Goal: Task Accomplishment & Management: Use online tool/utility

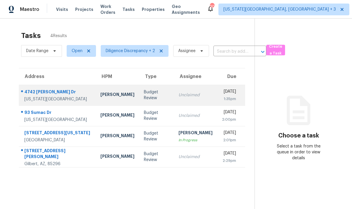
click at [147, 98] on div "Budget Review" at bounding box center [156, 95] width 25 height 12
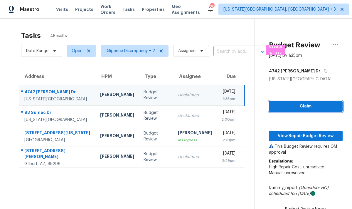
click at [295, 102] on button "Claim" at bounding box center [306, 106] width 74 height 11
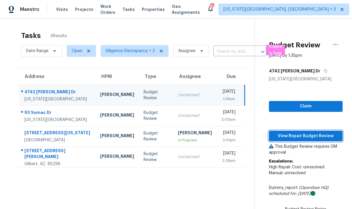
click at [292, 134] on span "View Repair Budget Review" at bounding box center [306, 135] width 64 height 7
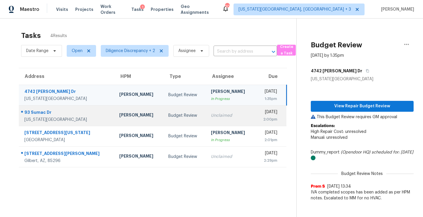
click at [206, 111] on td "Unclaimed" at bounding box center [230, 115] width 49 height 21
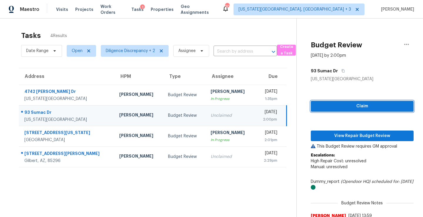
click at [331, 103] on span "Claim" at bounding box center [362, 106] width 93 height 7
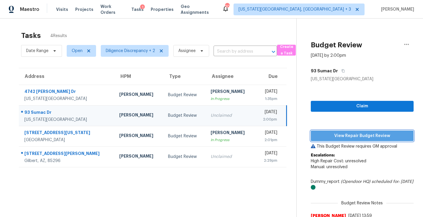
click at [332, 135] on span "View Repair Budget Review" at bounding box center [362, 135] width 93 height 7
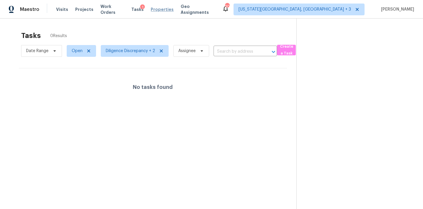
click at [159, 9] on span "Properties" at bounding box center [162, 9] width 23 height 6
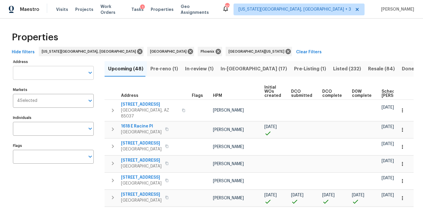
click at [36, 71] on input "Address" at bounding box center [49, 73] width 72 height 14
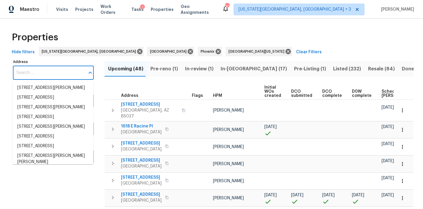
paste input "[STREET_ADDRESS]"
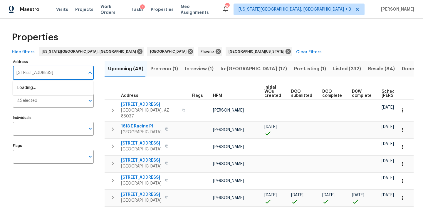
type input "[STREET_ADDRESS]"
click at [36, 90] on li "[STREET_ADDRESS][PERSON_NAME]" at bounding box center [53, 88] width 81 height 10
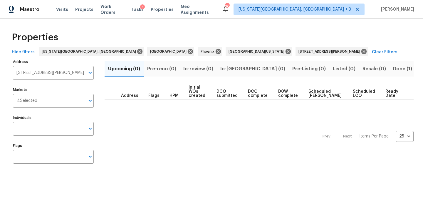
click at [352, 71] on span "Done (1)" at bounding box center [402, 69] width 19 height 8
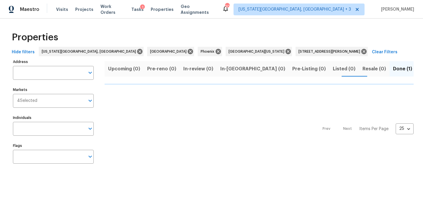
type input "[STREET_ADDRESS][PERSON_NAME]"
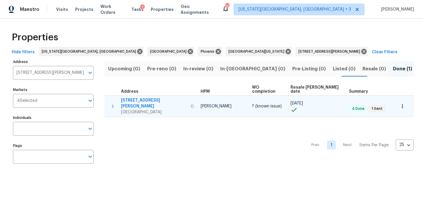
click at [134, 98] on span "[STREET_ADDRESS][PERSON_NAME]" at bounding box center [154, 103] width 66 height 12
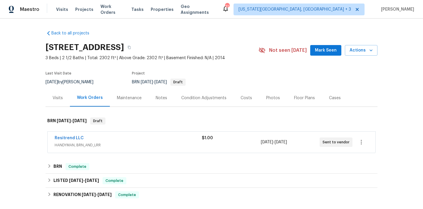
scroll to position [44, 0]
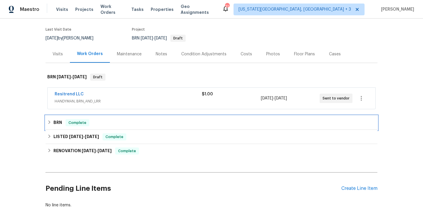
click at [51, 121] on icon at bounding box center [49, 122] width 4 height 4
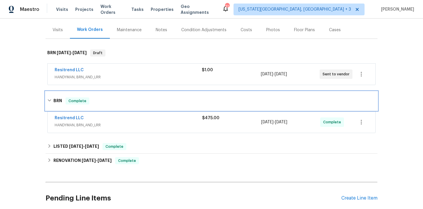
scroll to position [73, 0]
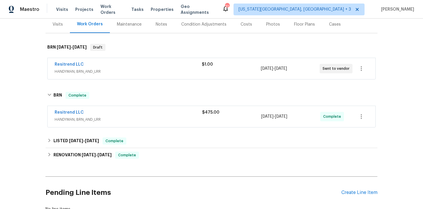
click at [142, 119] on span "HANDYMAN, BRN_AND_LRR" at bounding box center [128, 119] width 147 height 6
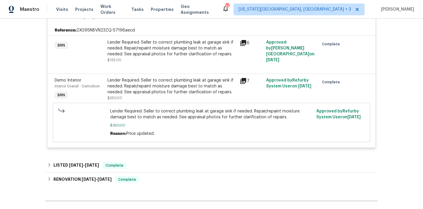
scroll to position [185, 0]
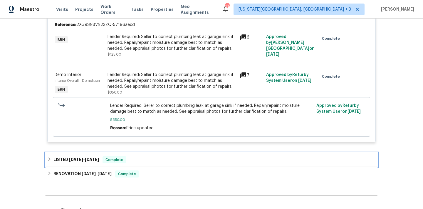
click at [47, 156] on div "LISTED 4/8/25 - 4/9/25 Complete" at bounding box center [212, 159] width 332 height 14
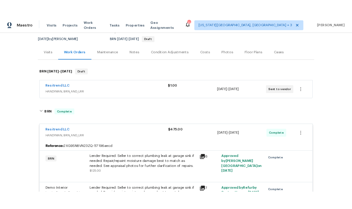
scroll to position [53, 0]
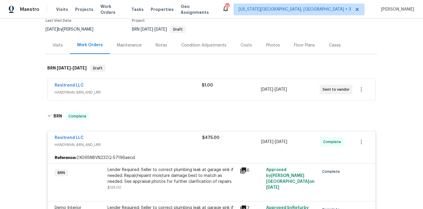
click at [145, 94] on span "HANDYMAN, BRN_AND_LRR" at bounding box center [128, 92] width 147 height 6
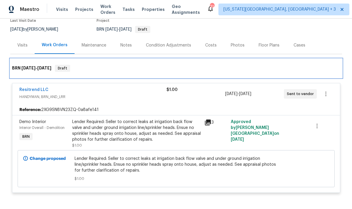
click at [36, 66] on span "8/13/25" at bounding box center [28, 68] width 14 height 4
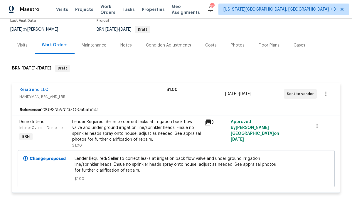
click at [33, 85] on div "Resitrend LLC HANDYMAN, BRN_AND_LRR $1.00 8/13/2025 - 8/15/2025 Sent to vendor" at bounding box center [176, 93] width 328 height 21
click at [32, 90] on link "Resitrend LLC" at bounding box center [33, 90] width 29 height 4
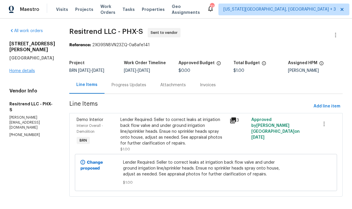
click at [20, 70] on link "Home details" at bounding box center [22, 71] width 26 height 4
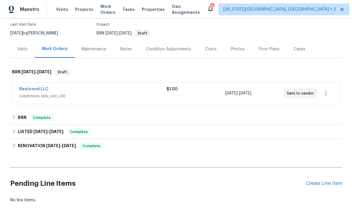
scroll to position [60, 0]
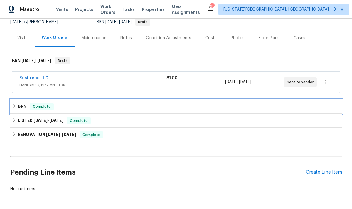
click at [13, 106] on icon at bounding box center [14, 106] width 4 height 4
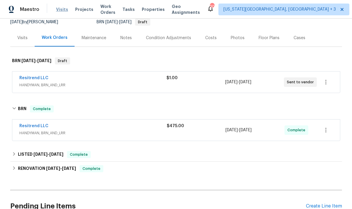
click at [60, 10] on span "Visits" at bounding box center [62, 9] width 12 height 6
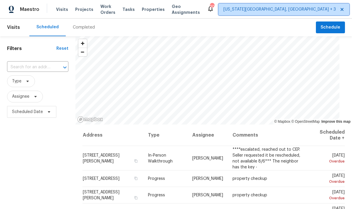
click at [281, 7] on span "[US_STATE][GEOGRAPHIC_DATA], [GEOGRAPHIC_DATA] + 3" at bounding box center [280, 9] width 113 height 6
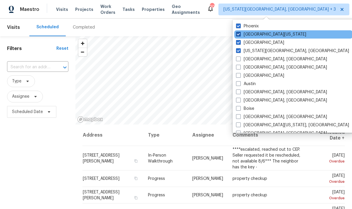
click at [262, 34] on label "[GEOGRAPHIC_DATA][US_STATE]" at bounding box center [271, 34] width 70 height 6
click at [240, 34] on input "[GEOGRAPHIC_DATA][US_STATE]" at bounding box center [238, 33] width 4 height 4
checkbox input "false"
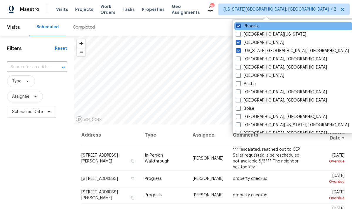
click at [254, 28] on label "Phoenix" at bounding box center [247, 26] width 23 height 6
click at [240, 27] on input "Phoenix" at bounding box center [238, 25] width 4 height 4
checkbox input "false"
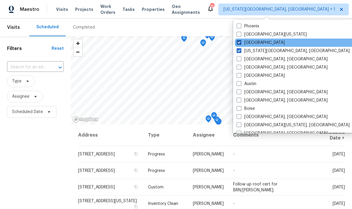
click at [252, 42] on label "[GEOGRAPHIC_DATA]" at bounding box center [261, 43] width 48 height 6
click at [241, 42] on input "[GEOGRAPHIC_DATA]" at bounding box center [239, 42] width 4 height 4
checkbox input "false"
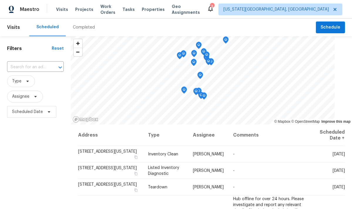
click at [182, 28] on div "Scheduled Completed" at bounding box center [172, 28] width 287 height 18
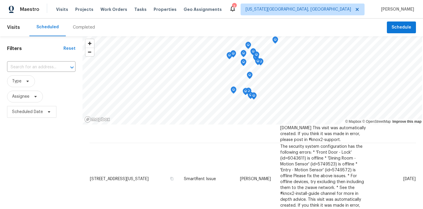
click at [88, 29] on div "Completed" at bounding box center [84, 27] width 22 height 6
